Goal: Task Accomplishment & Management: Use online tool/utility

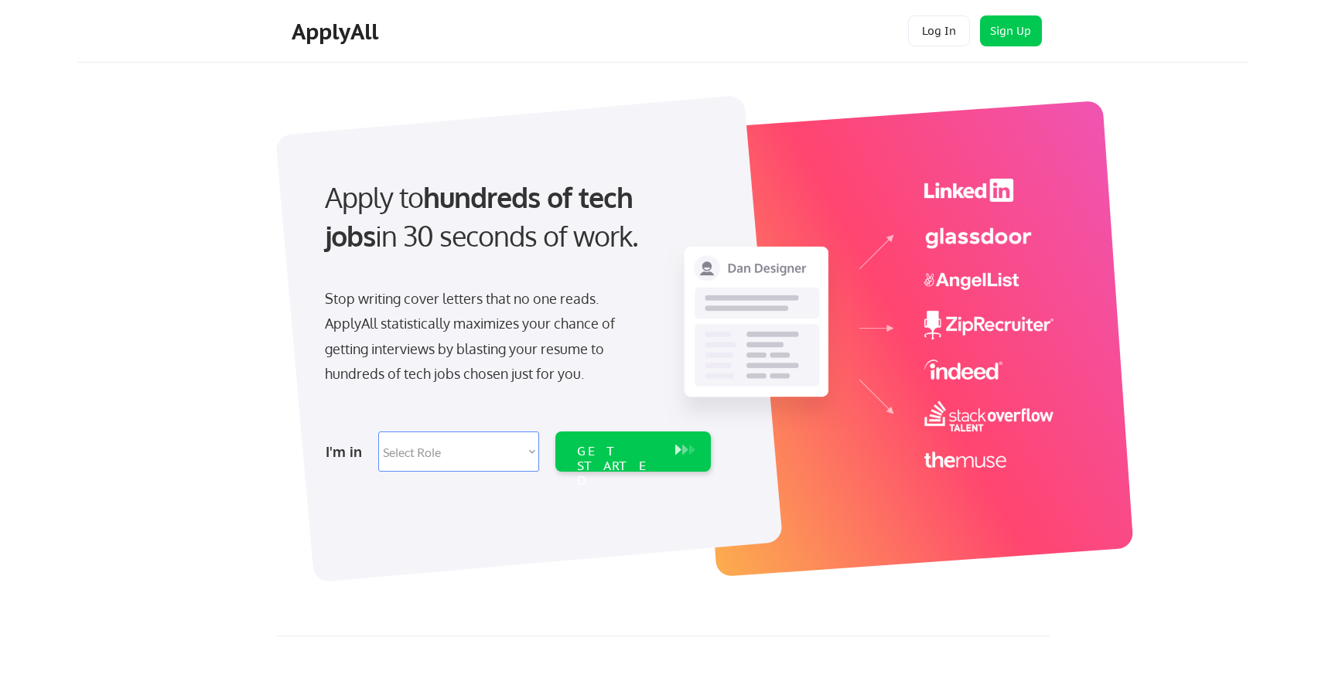
click at [463, 452] on select "Select Role Software Engineering Product Management Customer Success Sales UI/U…" at bounding box center [458, 452] width 161 height 40
select select ""engineering""
click at [378, 432] on select "Select Role Software Engineering Product Management Customer Success Sales UI/U…" at bounding box center [458, 452] width 161 height 40
select select ""engineering""
click at [602, 459] on div "GET STARTED" at bounding box center [618, 452] width 98 height 40
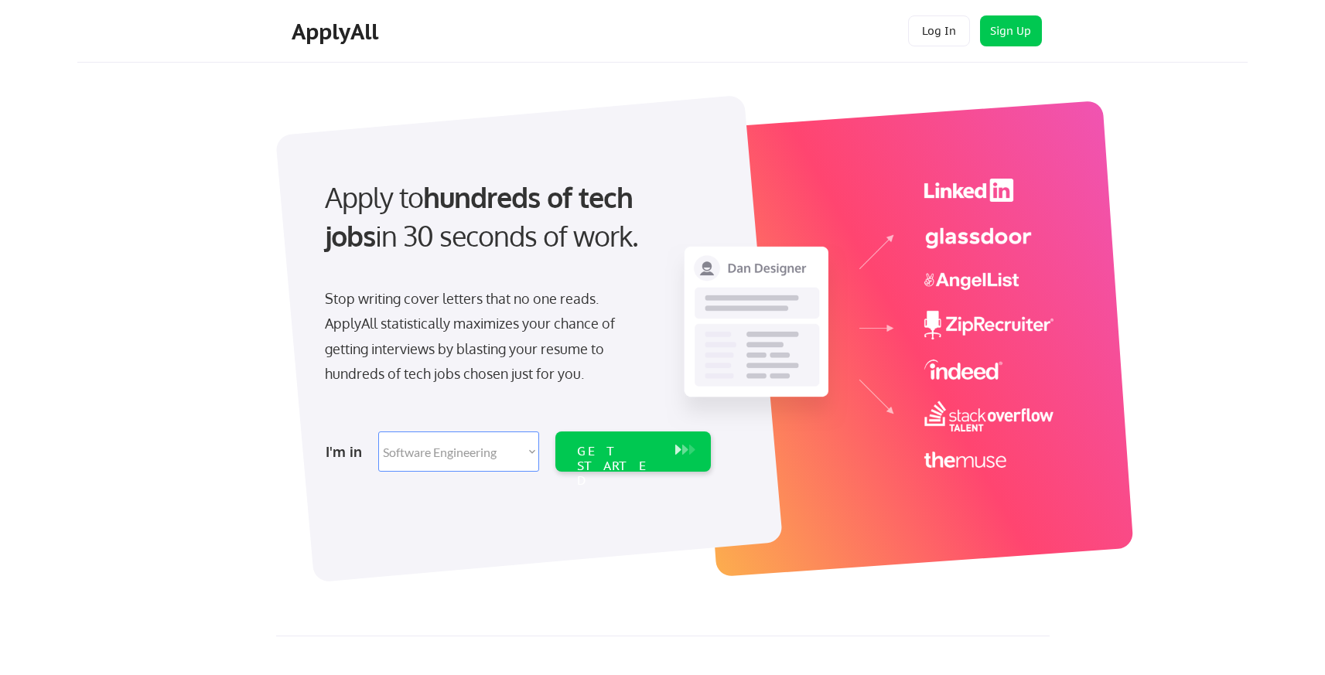
select select ""engineering""
drag, startPoint x: 705, startPoint y: 447, endPoint x: 691, endPoint y: 452, distance: 14.9
click at [698, 449] on div "GET STARTED" at bounding box center [632, 452] width 155 height 40
